Goal: Information Seeking & Learning: Learn about a topic

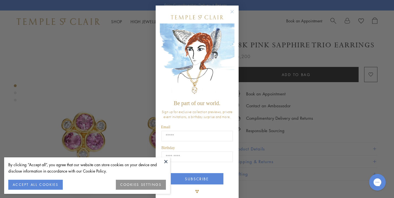
click at [230, 12] on circle "Close dialog" at bounding box center [232, 12] width 7 height 7
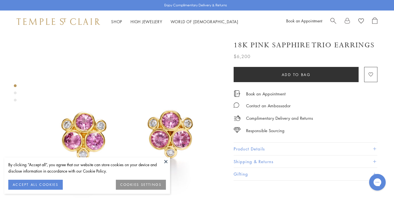
click at [375, 148] on span at bounding box center [374, 149] width 3 height 3
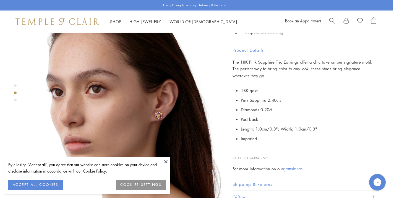
scroll to position [223, 1]
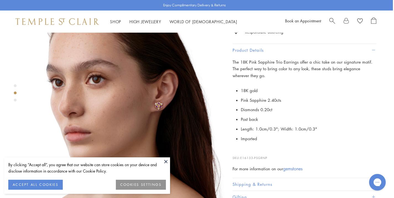
click at [162, 96] on img at bounding box center [126, 115] width 198 height 198
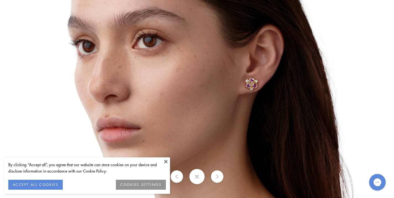
click at [246, 86] on img at bounding box center [197, 99] width 324 height 324
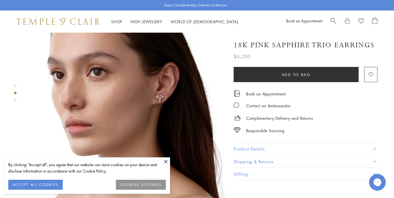
scroll to position [230, 0]
click at [158, 87] on img at bounding box center [127, 108] width 198 height 198
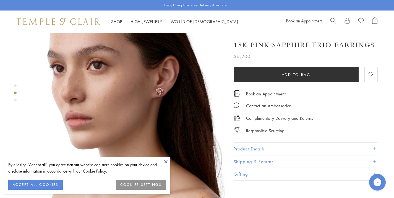
scroll to position [237, 0]
click at [331, 19] on span "Search" at bounding box center [334, 20] width 6 height 6
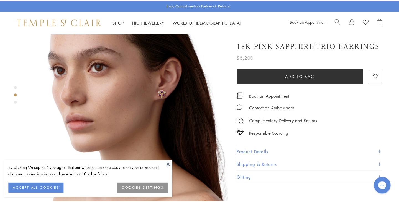
scroll to position [241, 0]
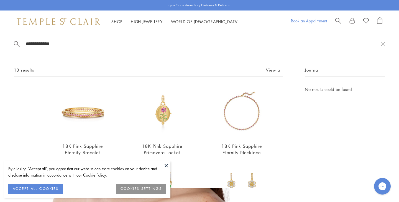
type input "**********"
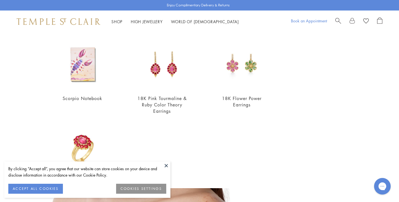
scroll to position [236, 0]
